Goal: Task Accomplishment & Management: Manage account settings

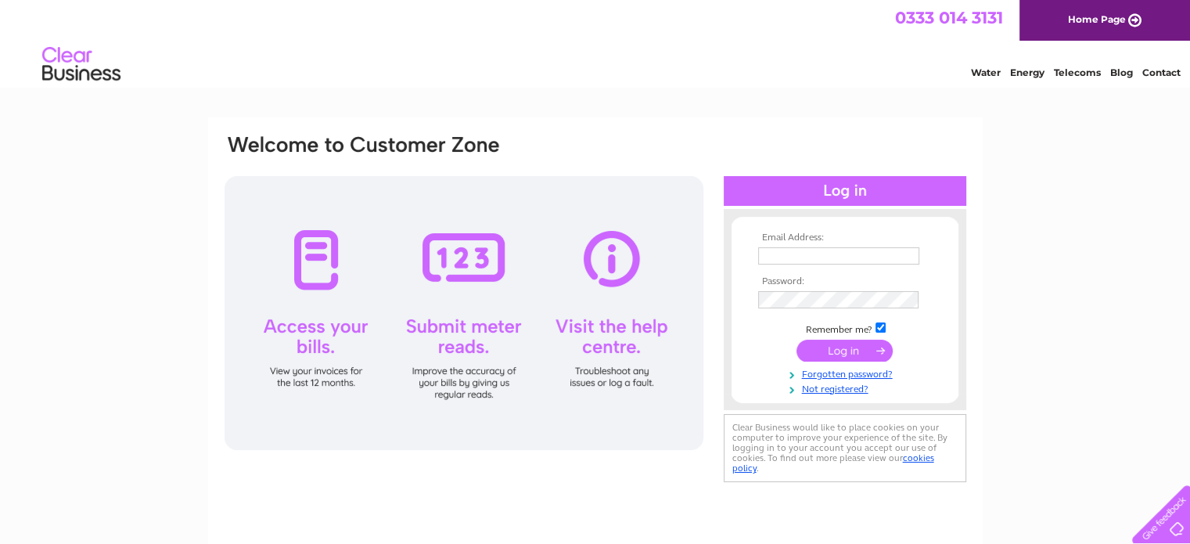
type input "[PERSON_NAME][EMAIL_ADDRESS][DOMAIN_NAME]"
click at [827, 346] on input "submit" at bounding box center [844, 350] width 96 height 22
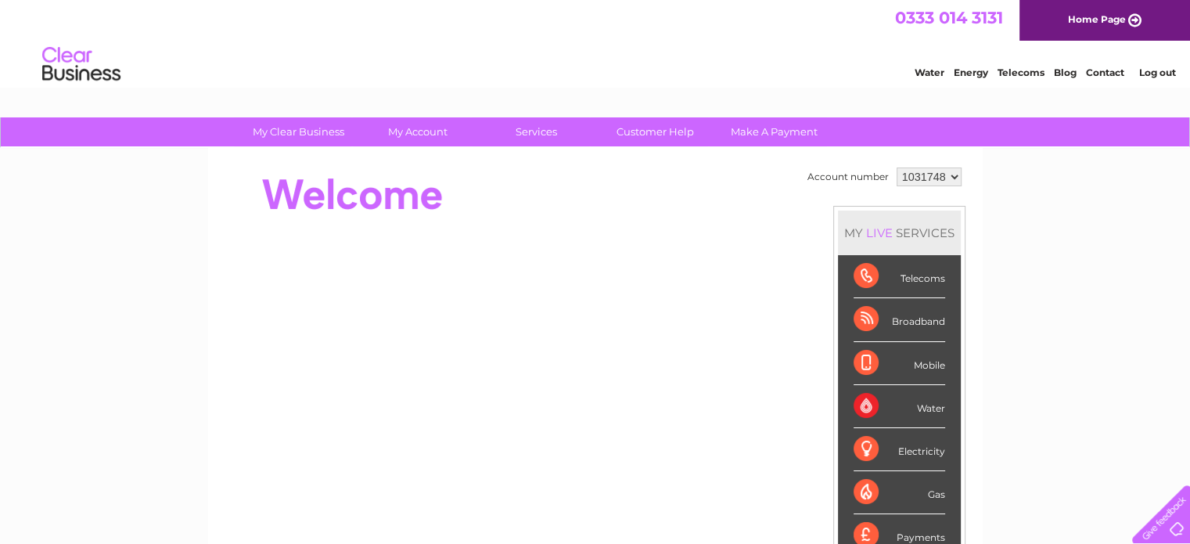
click at [953, 172] on select "1031748 1154633 1154635" at bounding box center [928, 176] width 65 height 19
select select "1154633"
click at [896, 167] on select "1031748 1154633 1154635" at bounding box center [928, 176] width 65 height 19
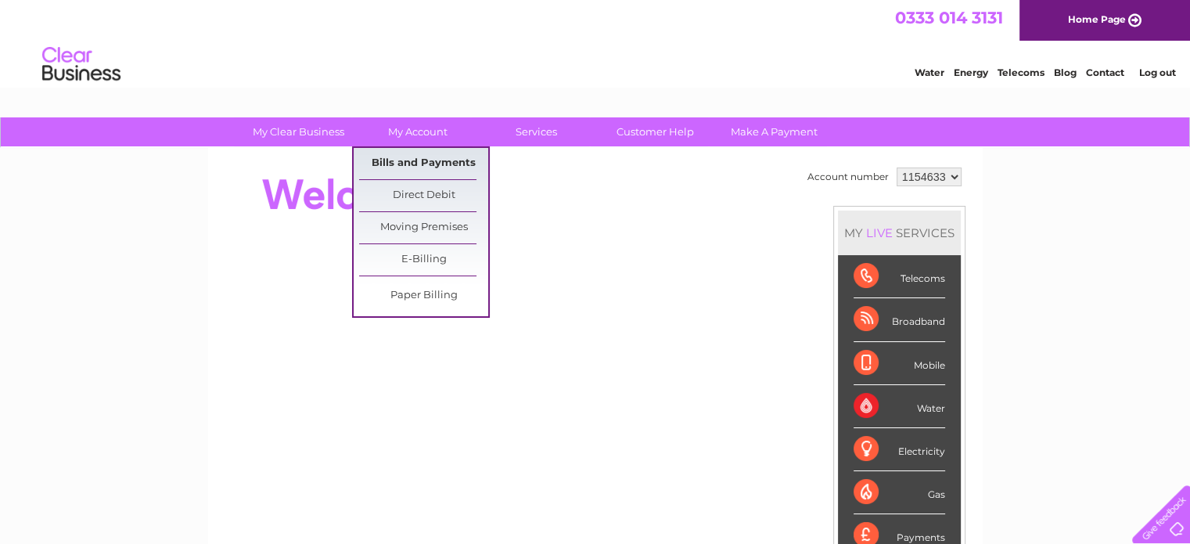
click at [429, 168] on link "Bills and Payments" at bounding box center [423, 163] width 129 height 31
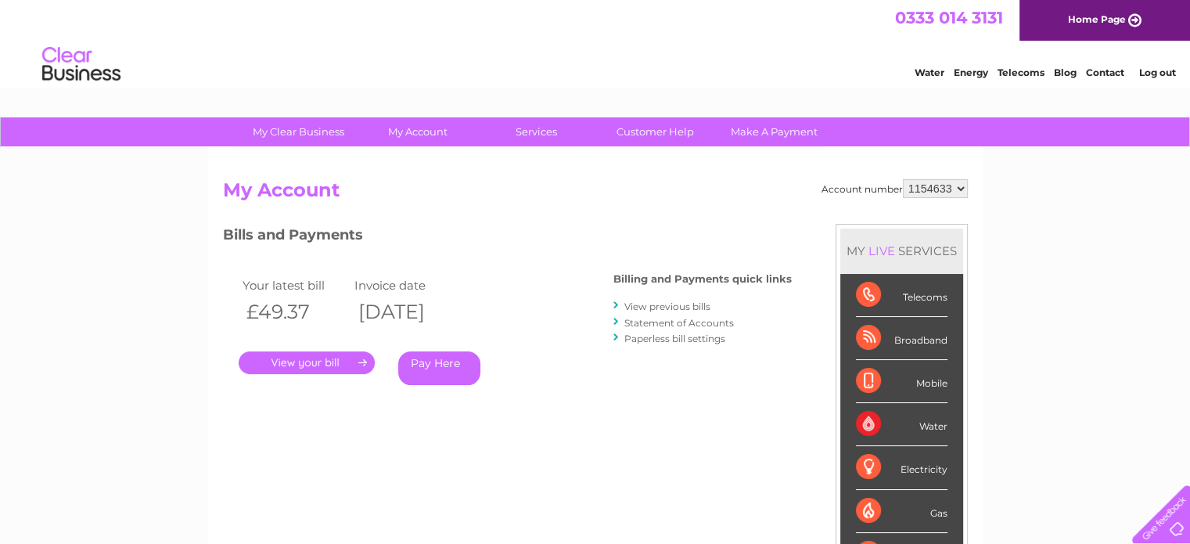
click at [339, 362] on link "." at bounding box center [307, 362] width 136 height 23
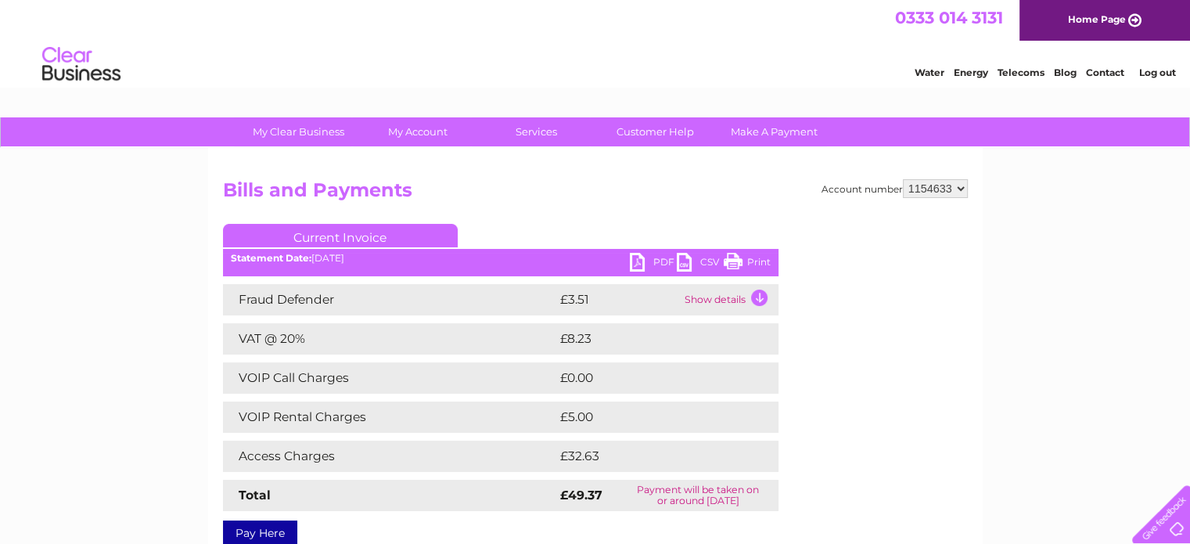
click at [766, 254] on link "Print" at bounding box center [746, 264] width 47 height 23
click at [960, 186] on select "1031748 1154633 1154635" at bounding box center [935, 188] width 65 height 19
select select "1154635"
click at [903, 179] on select "1031748 1154633 1154635" at bounding box center [935, 188] width 65 height 19
click at [752, 259] on link "Print" at bounding box center [746, 264] width 47 height 23
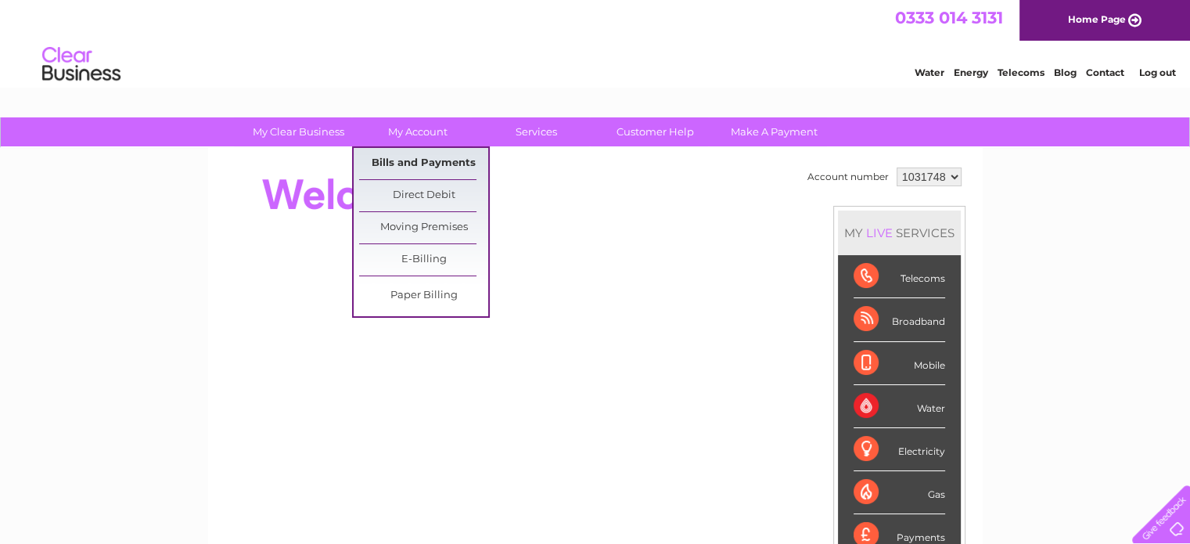
click at [422, 163] on link "Bills and Payments" at bounding box center [423, 163] width 129 height 31
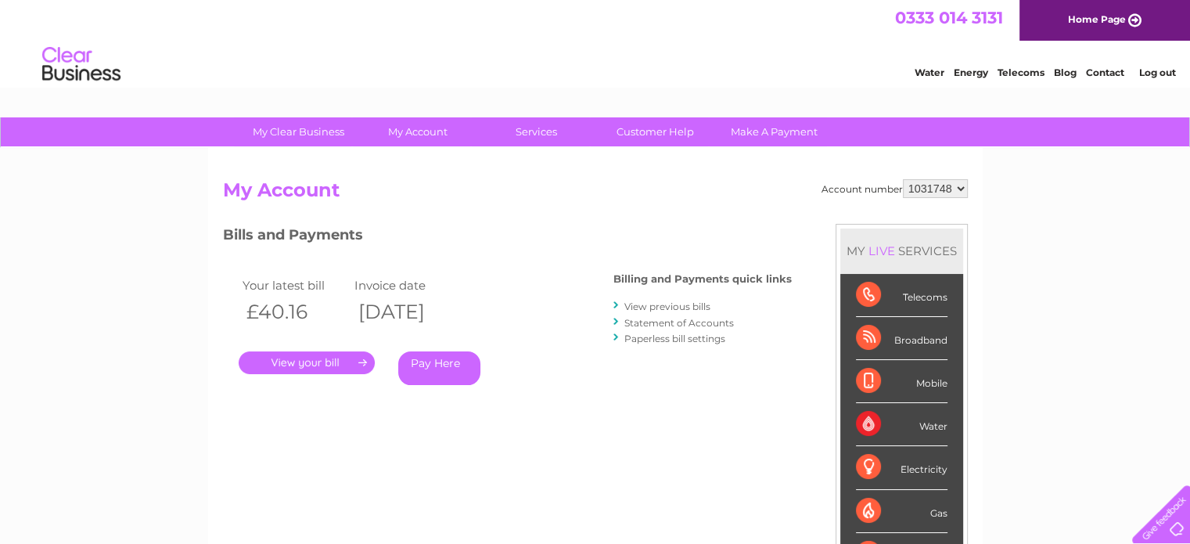
click at [662, 307] on link "View previous bills" at bounding box center [667, 306] width 86 height 12
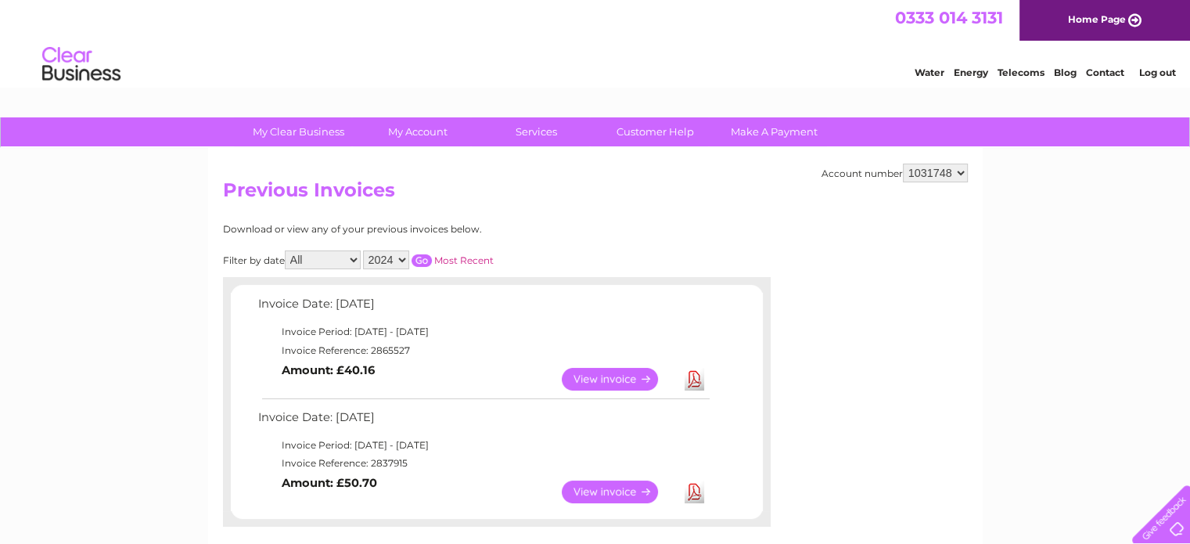
click at [400, 256] on select "2024 2023 2022 2021" at bounding box center [386, 259] width 46 height 19
click at [565, 246] on div "Download or view any of your previous invoices below. Filter by date All Januar…" at bounding box center [428, 375] width 411 height 303
click at [957, 174] on select "1031748 1154633 1154635" at bounding box center [935, 172] width 65 height 19
